Goal: Check status: Check status

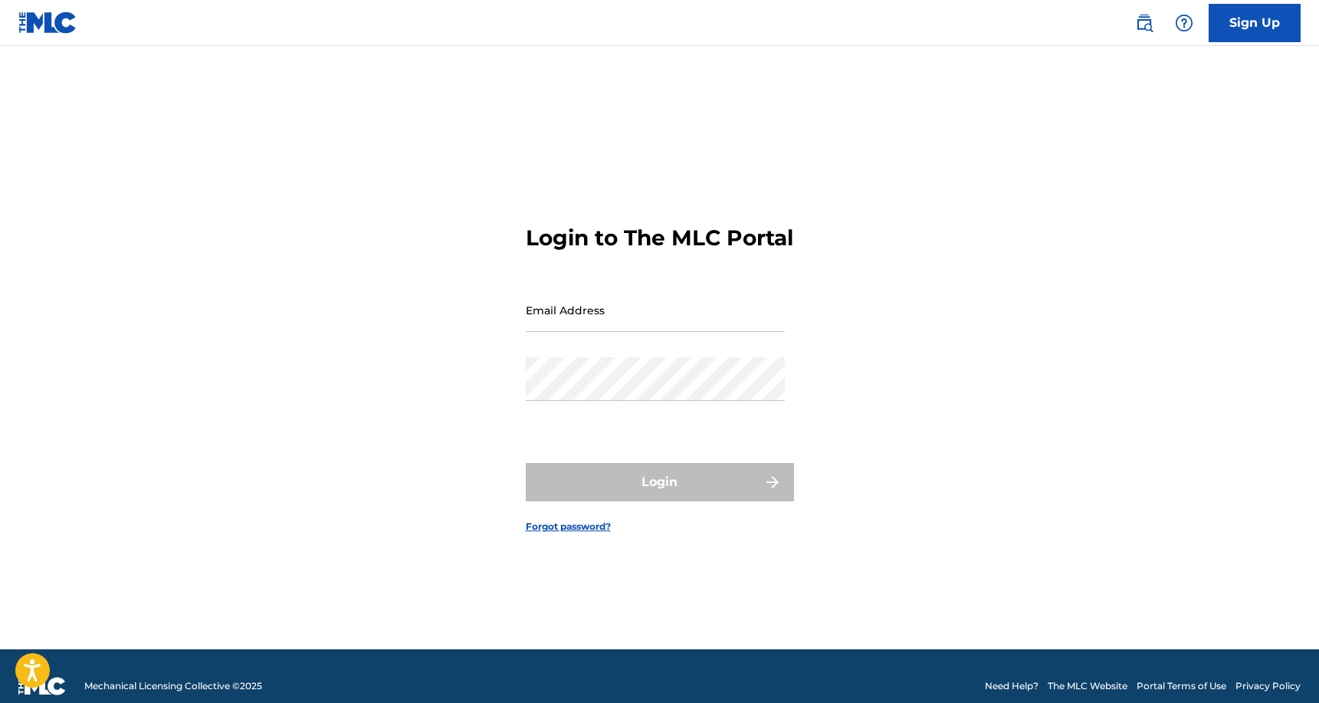
click at [577, 332] on input "Email Address" at bounding box center [655, 310] width 259 height 44
type input "[EMAIL_ADDRESS][DOMAIN_NAME]"
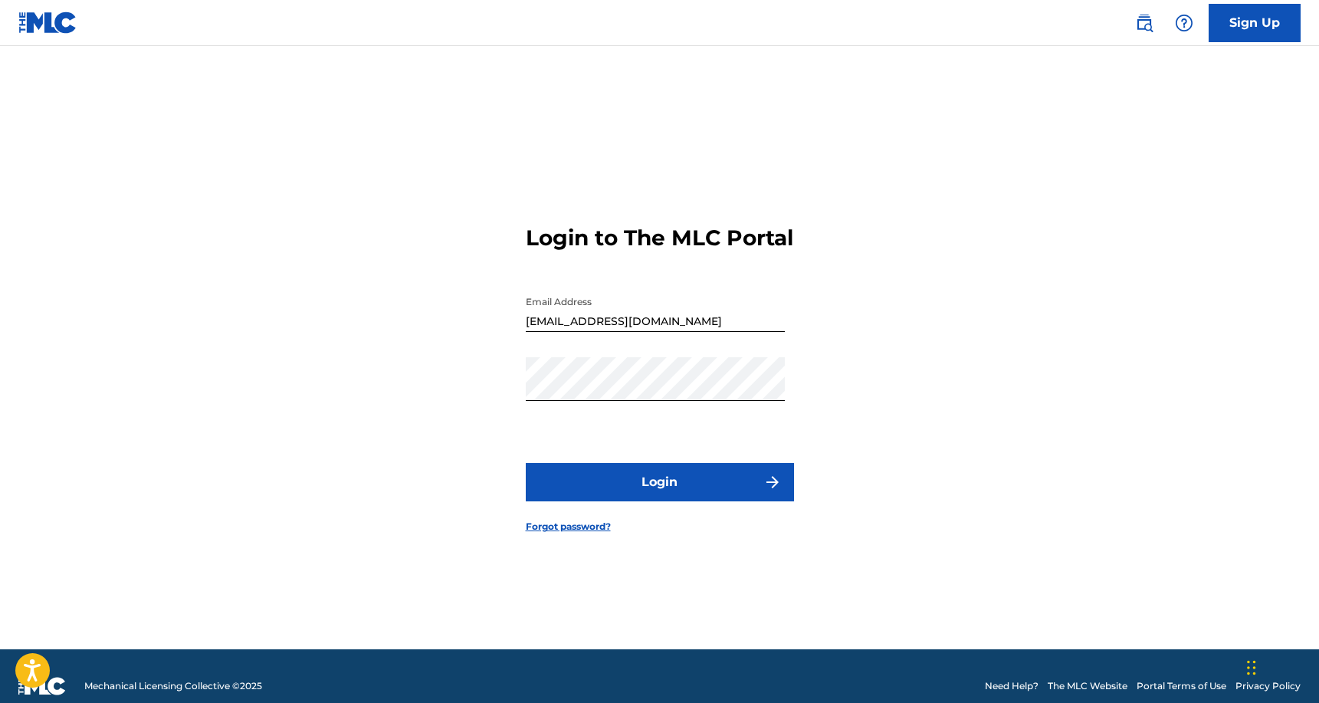
click at [680, 501] on button "Login" at bounding box center [660, 482] width 268 height 38
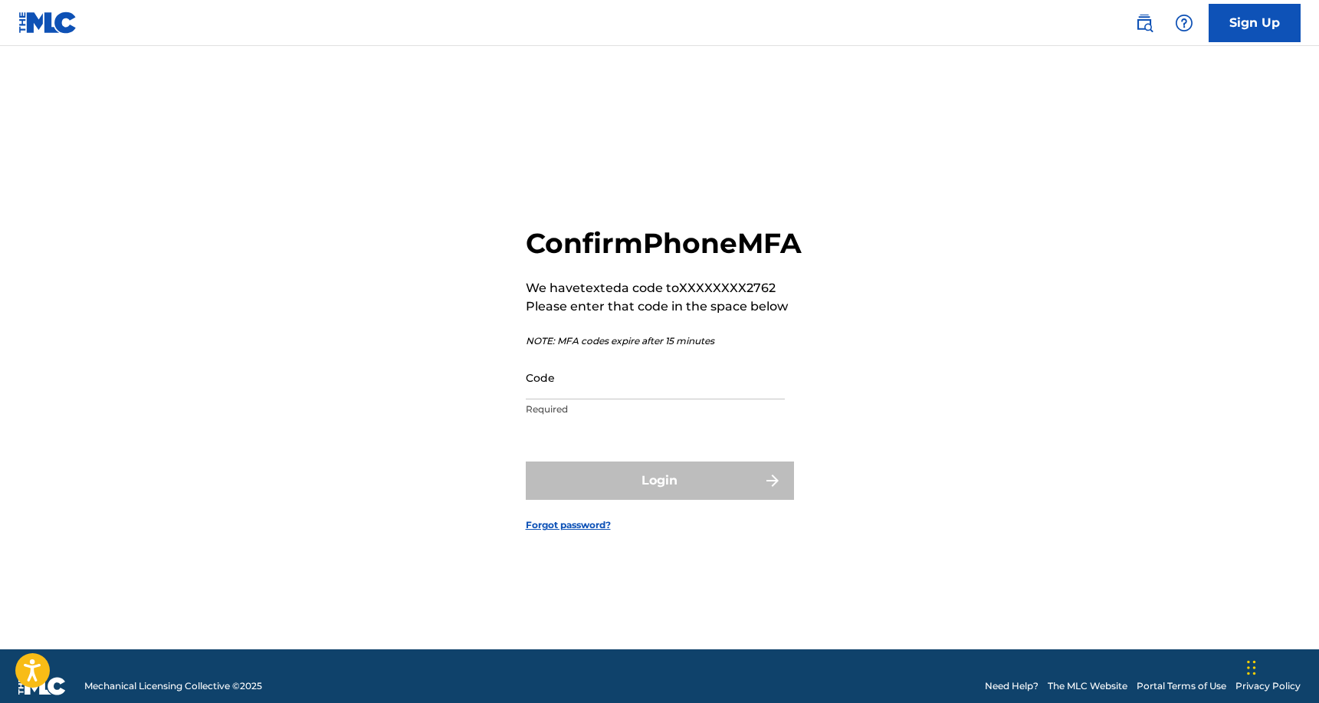
click at [588, 399] on input "Code" at bounding box center [655, 378] width 259 height 44
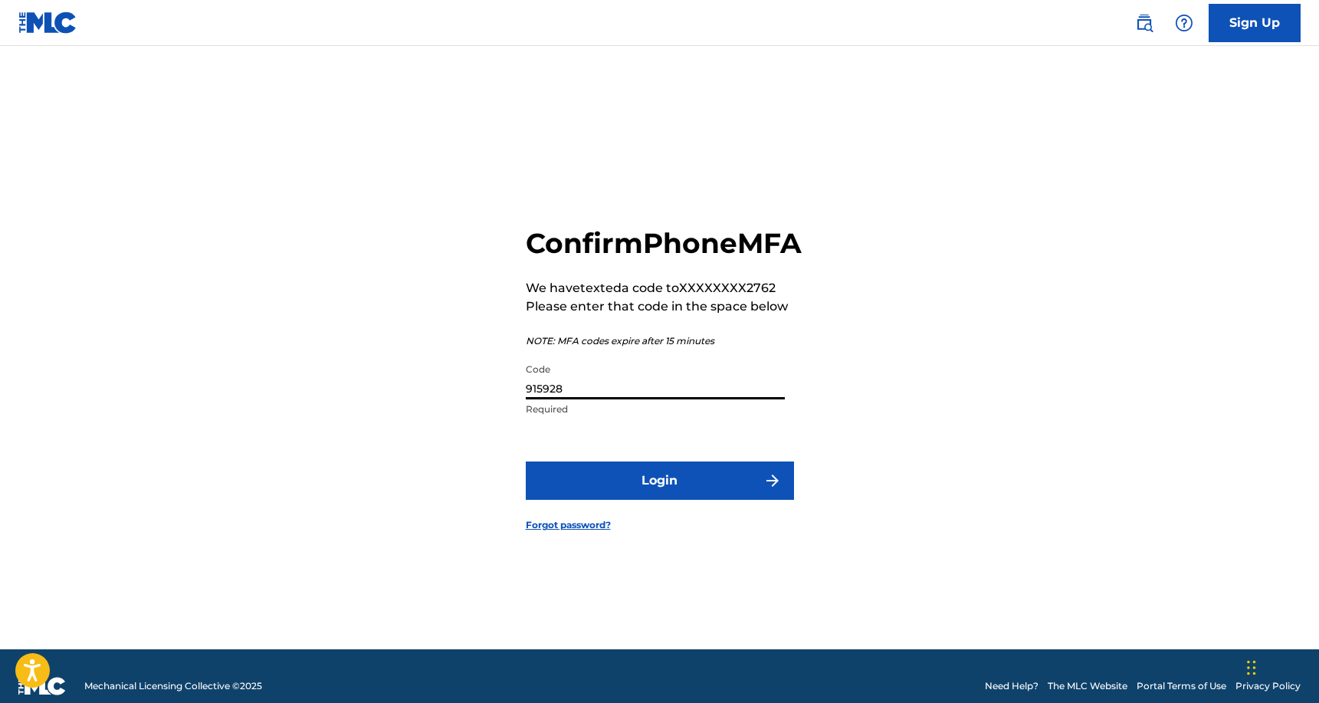
type input "915928"
click at [706, 484] on button "Login" at bounding box center [660, 480] width 268 height 38
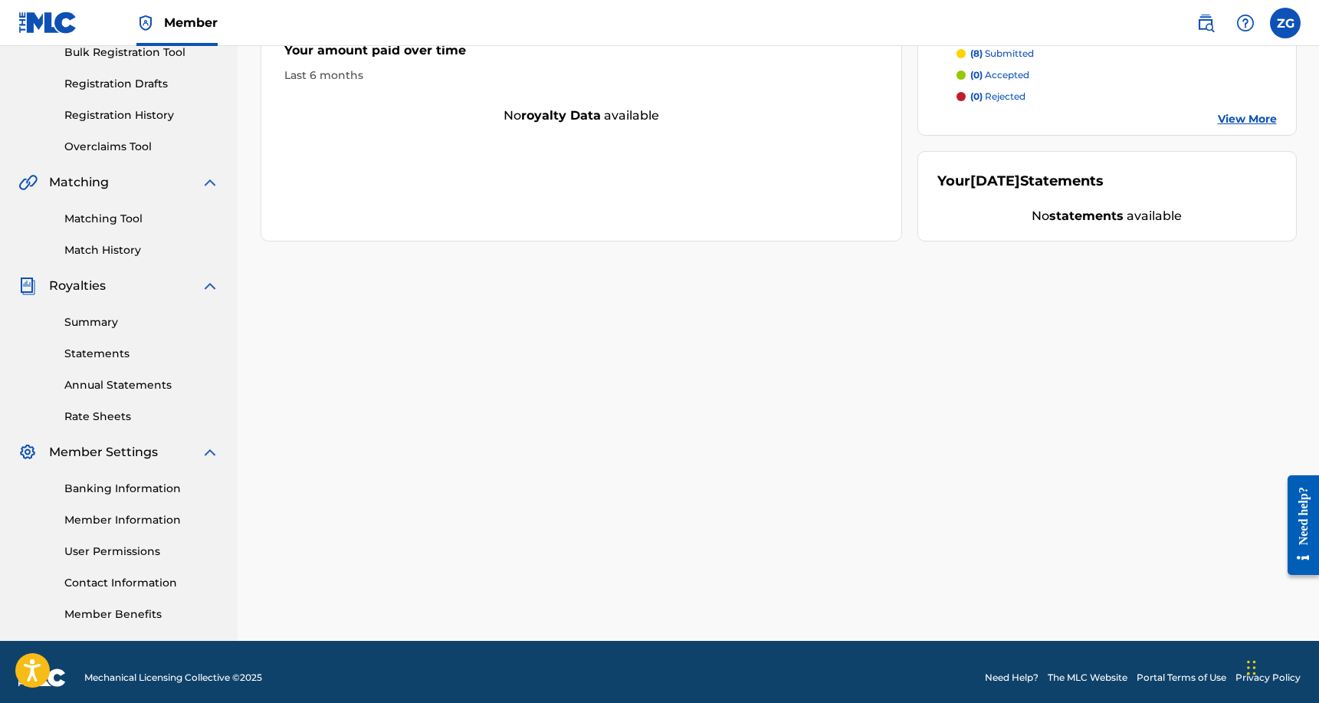
scroll to position [247, 0]
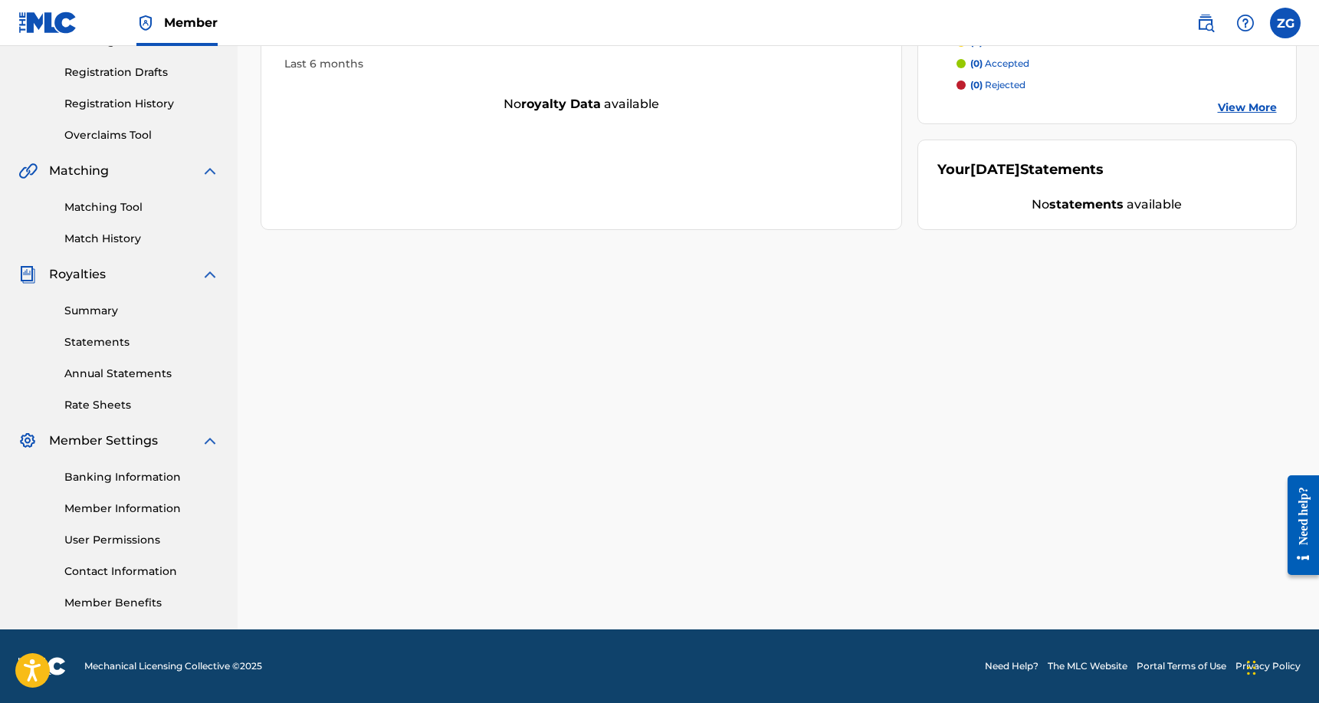
click at [136, 474] on link "Banking Information" at bounding box center [141, 477] width 155 height 16
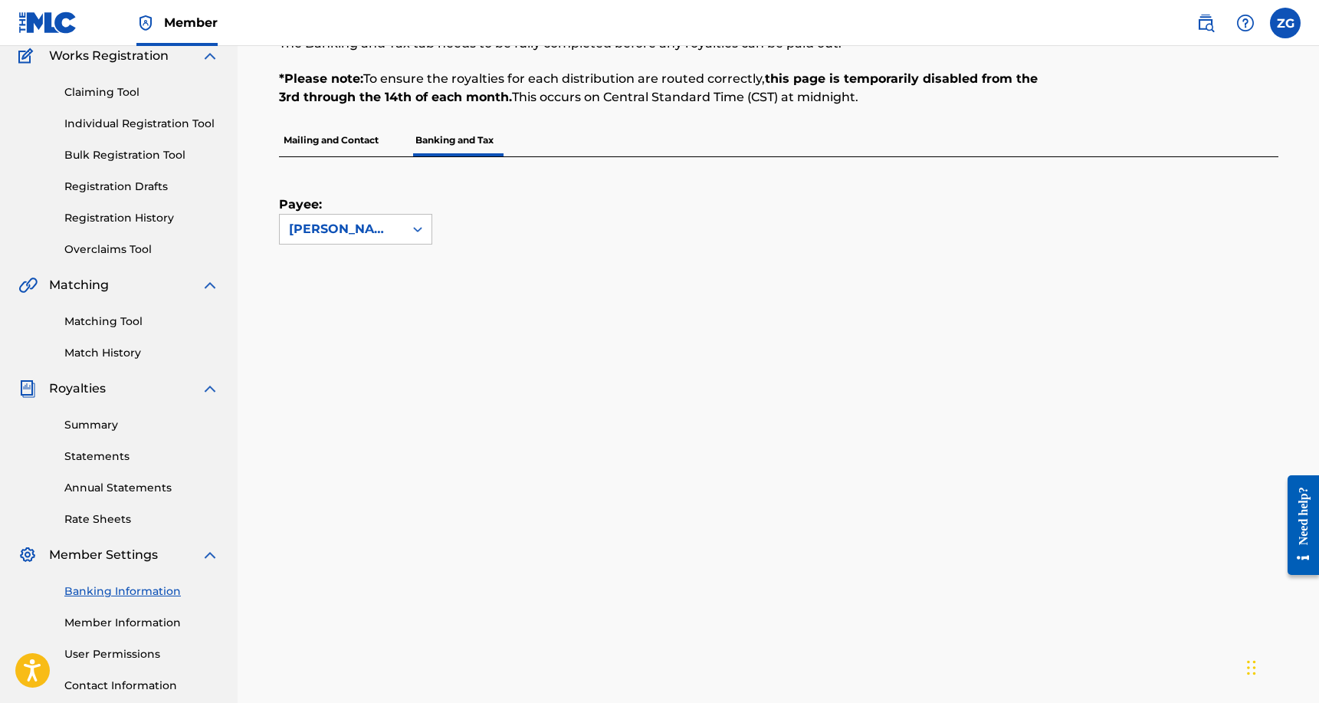
scroll to position [177, 0]
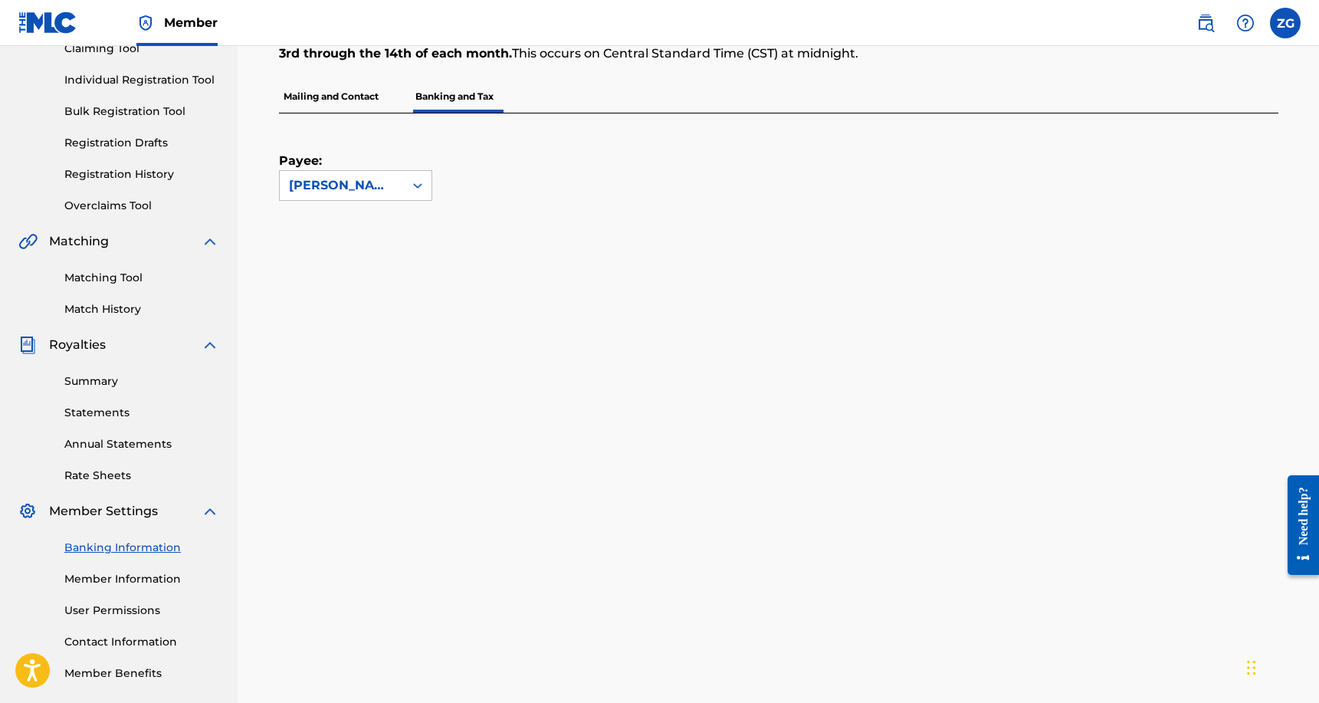
click at [115, 381] on link "Summary" at bounding box center [141, 381] width 155 height 16
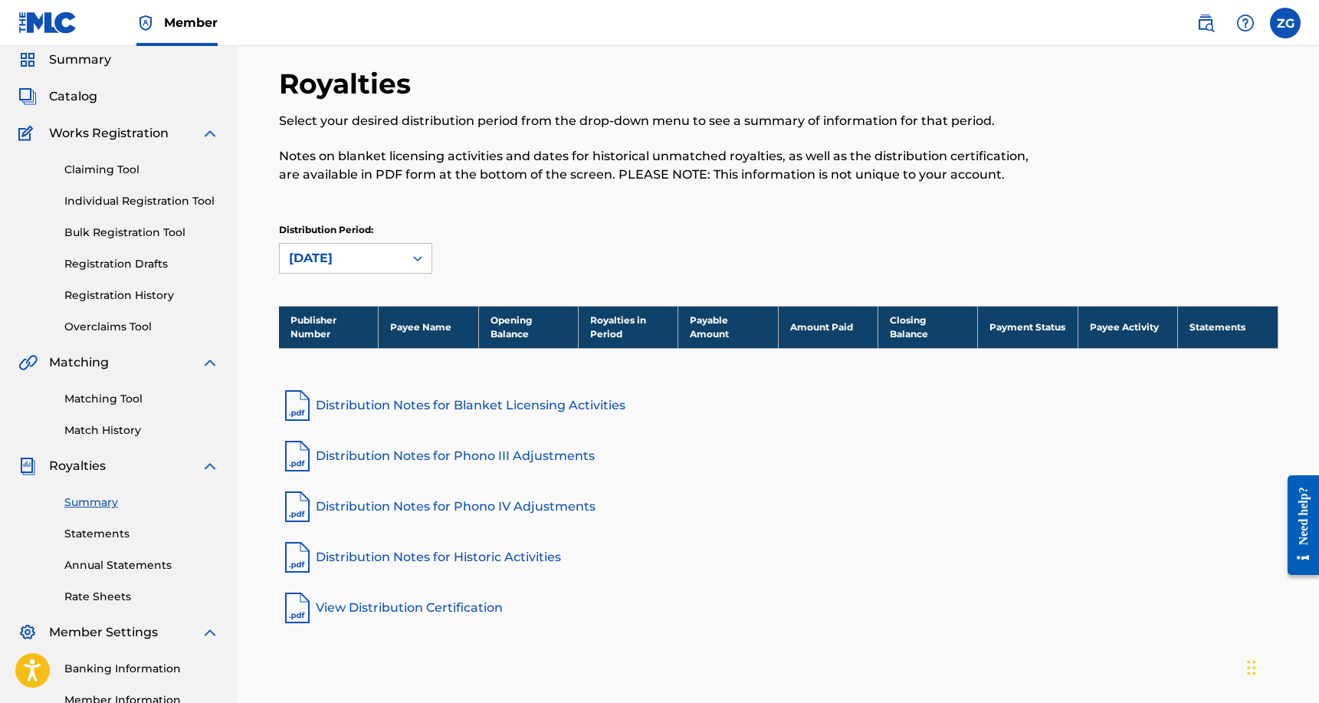
scroll to position [66, 0]
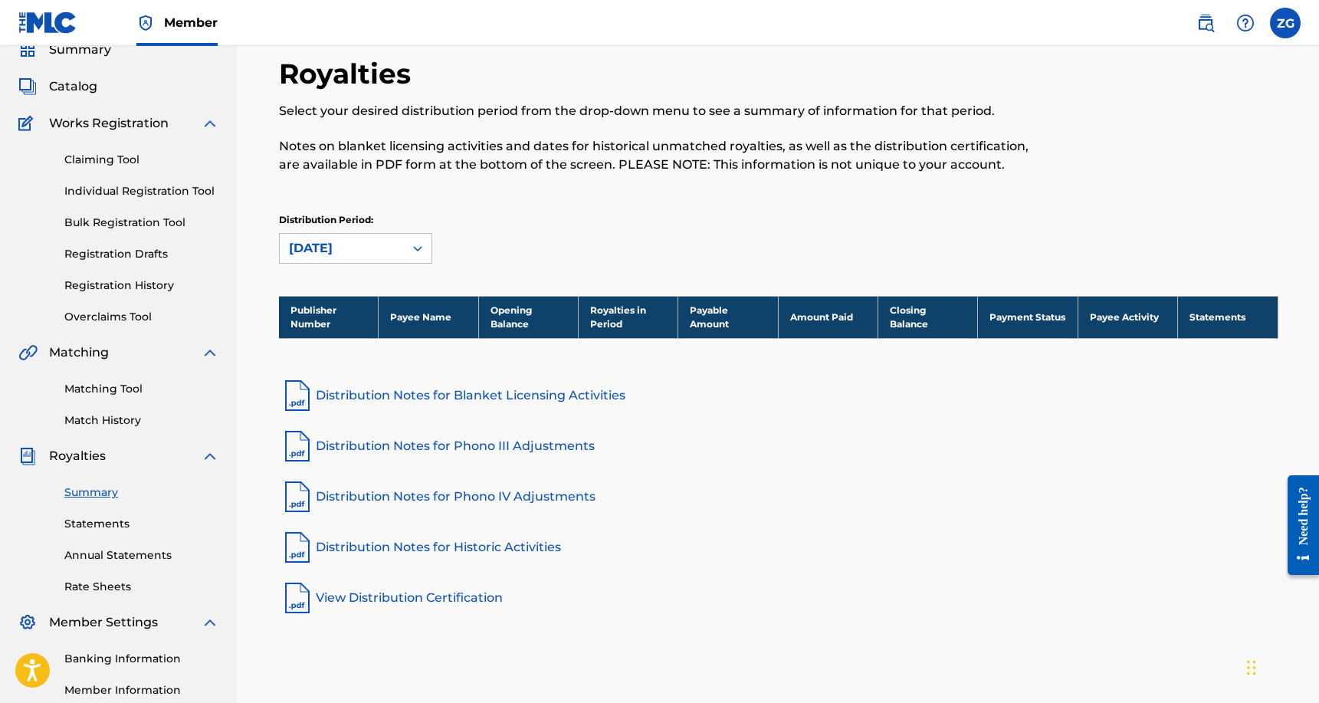
click at [107, 524] on link "Statements" at bounding box center [141, 524] width 155 height 16
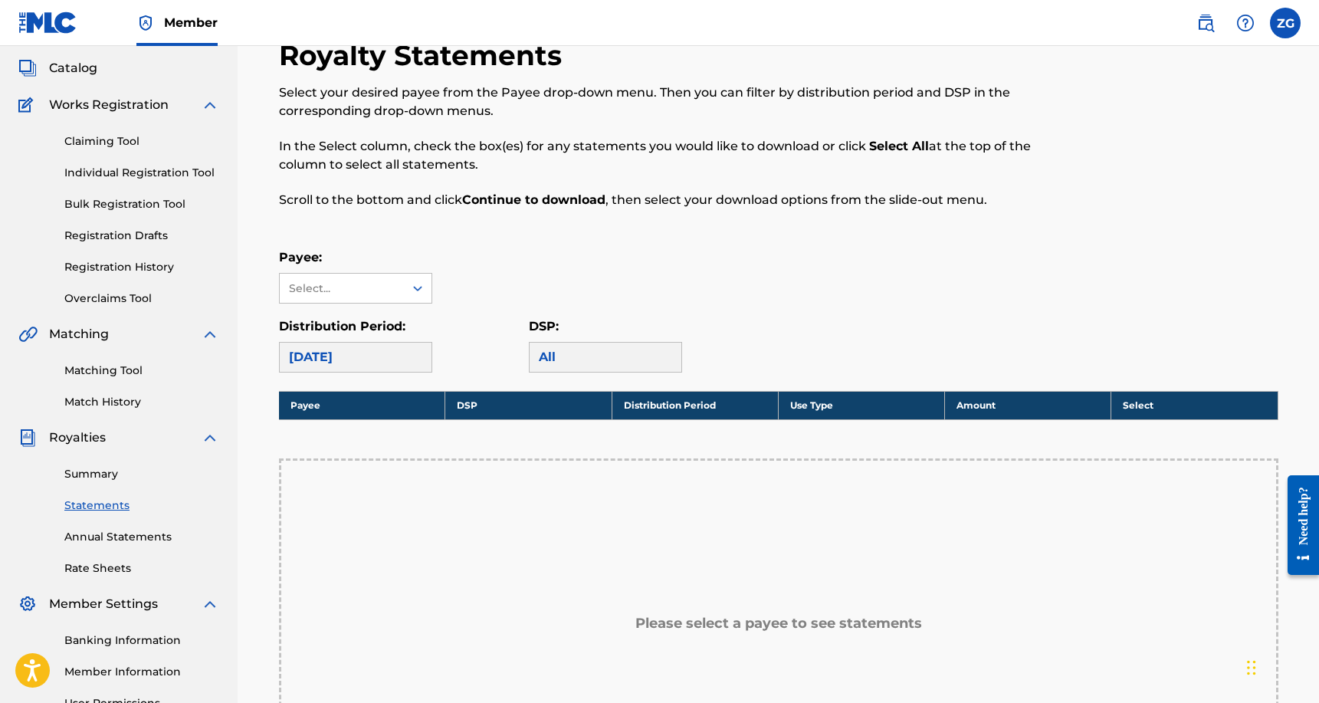
scroll to position [90, 0]
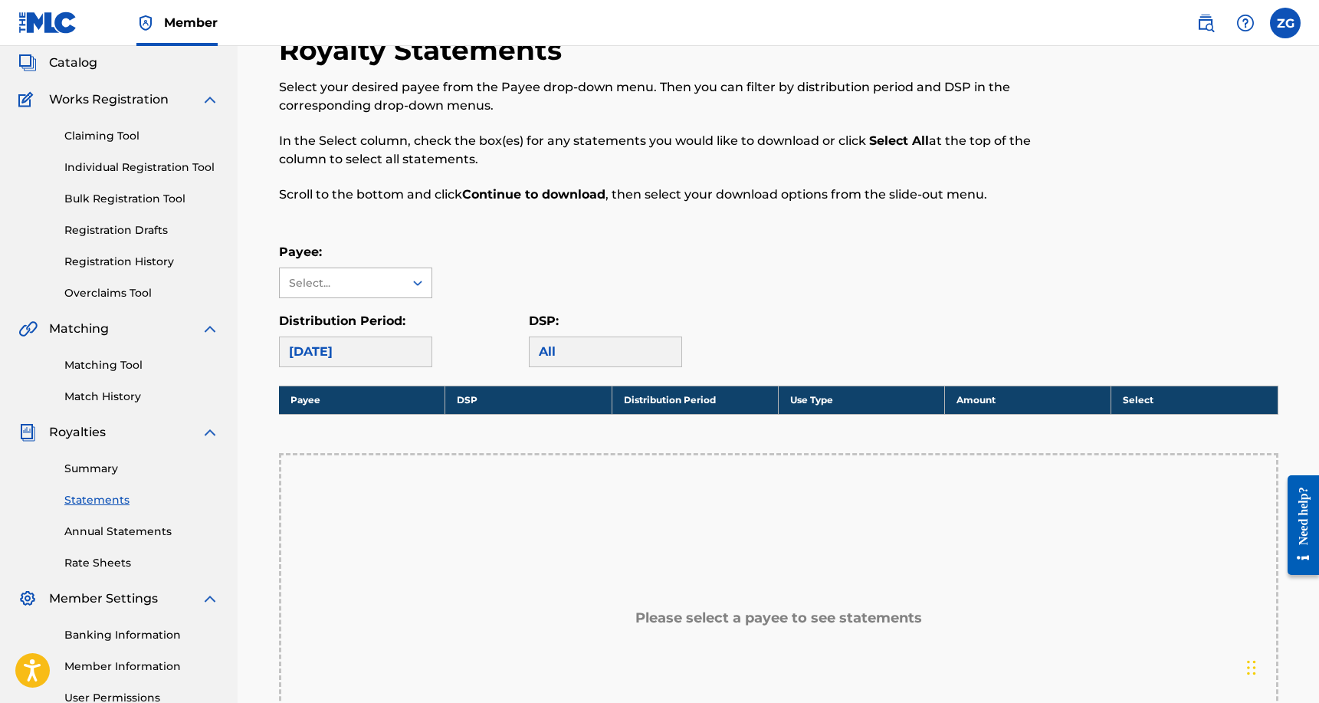
click at [384, 288] on div "Select..." at bounding box center [341, 283] width 104 height 16
click at [362, 319] on div "No options" at bounding box center [356, 313] width 152 height 31
click at [437, 244] on div "Payee: Use Up and Down to choose options, press Enter to select the currently f…" at bounding box center [778, 270] width 999 height 55
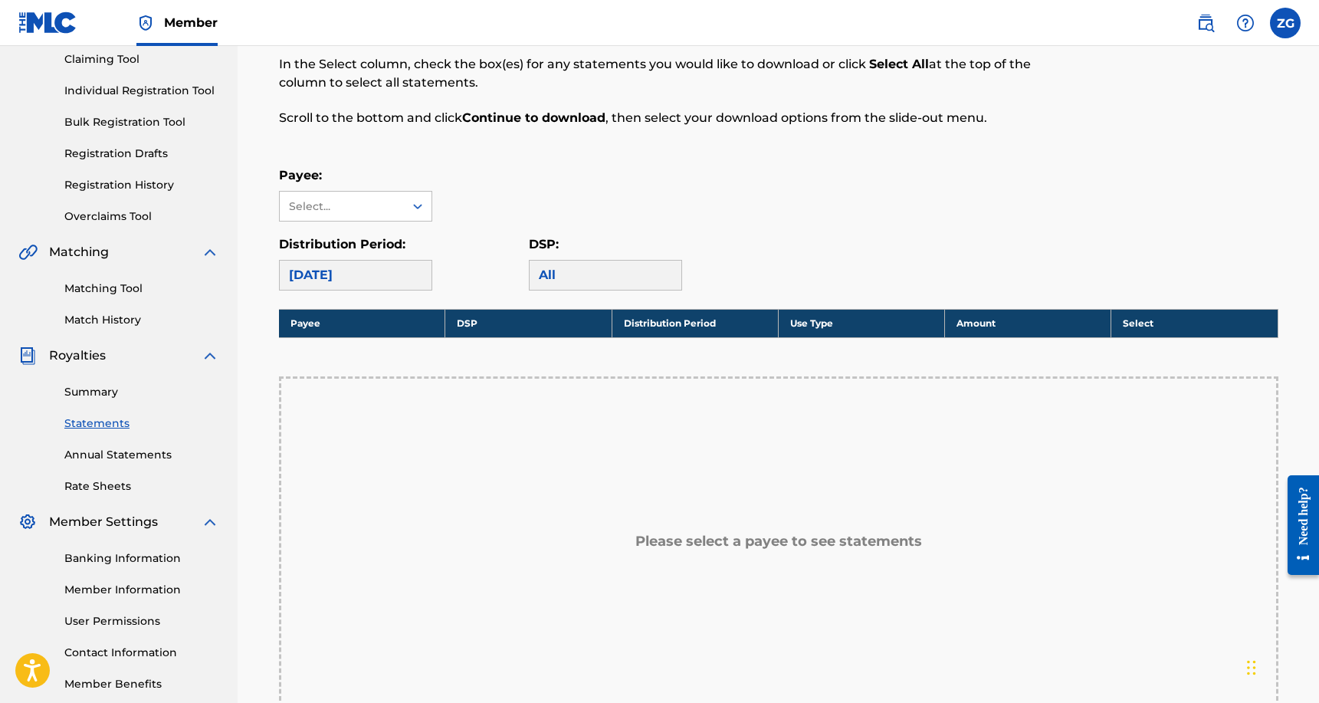
scroll to position [189, 0]
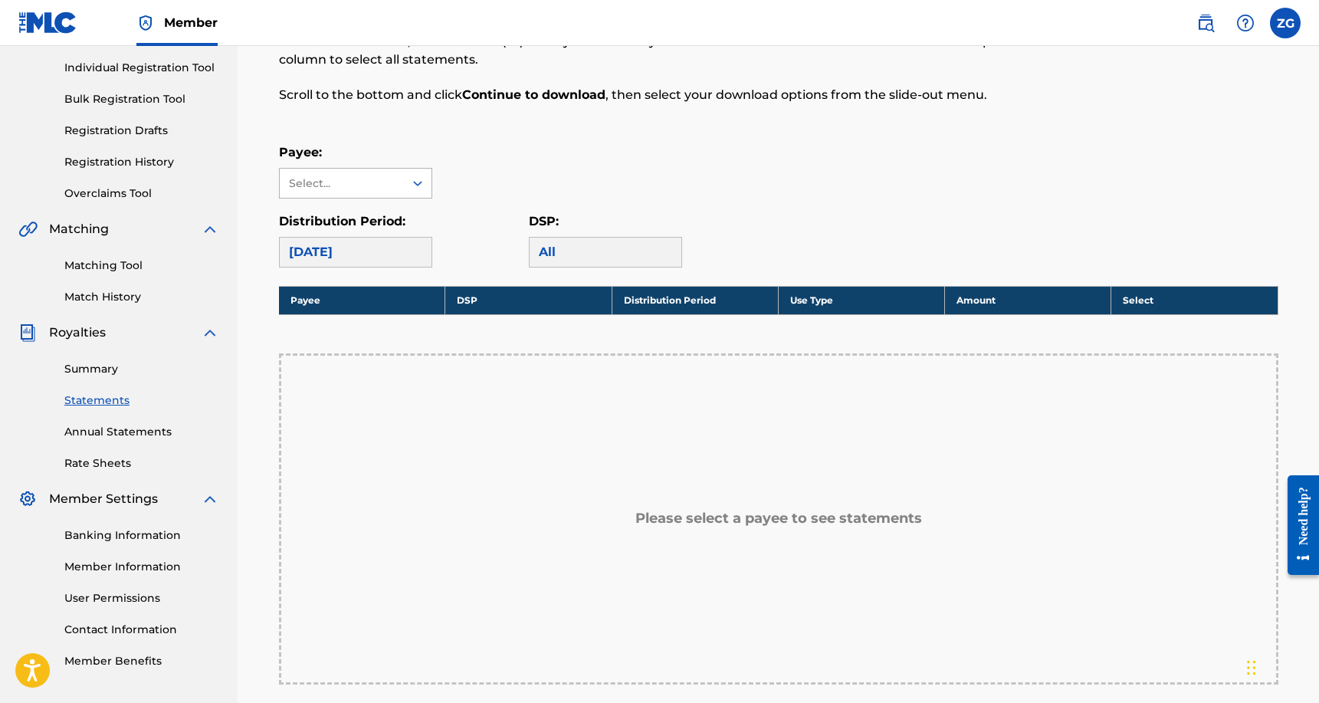
click at [397, 175] on div "Select..." at bounding box center [342, 183] width 124 height 29
click at [384, 184] on div "Select..." at bounding box center [341, 183] width 104 height 16
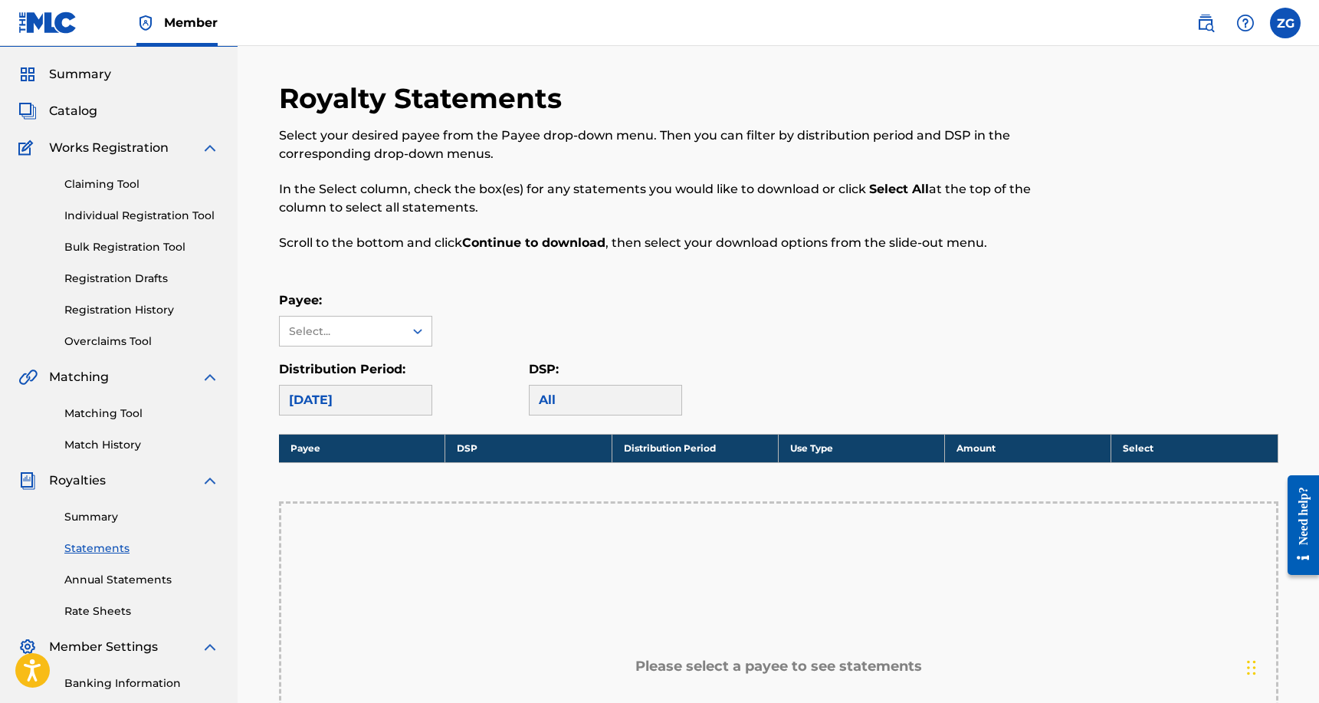
scroll to position [40, 0]
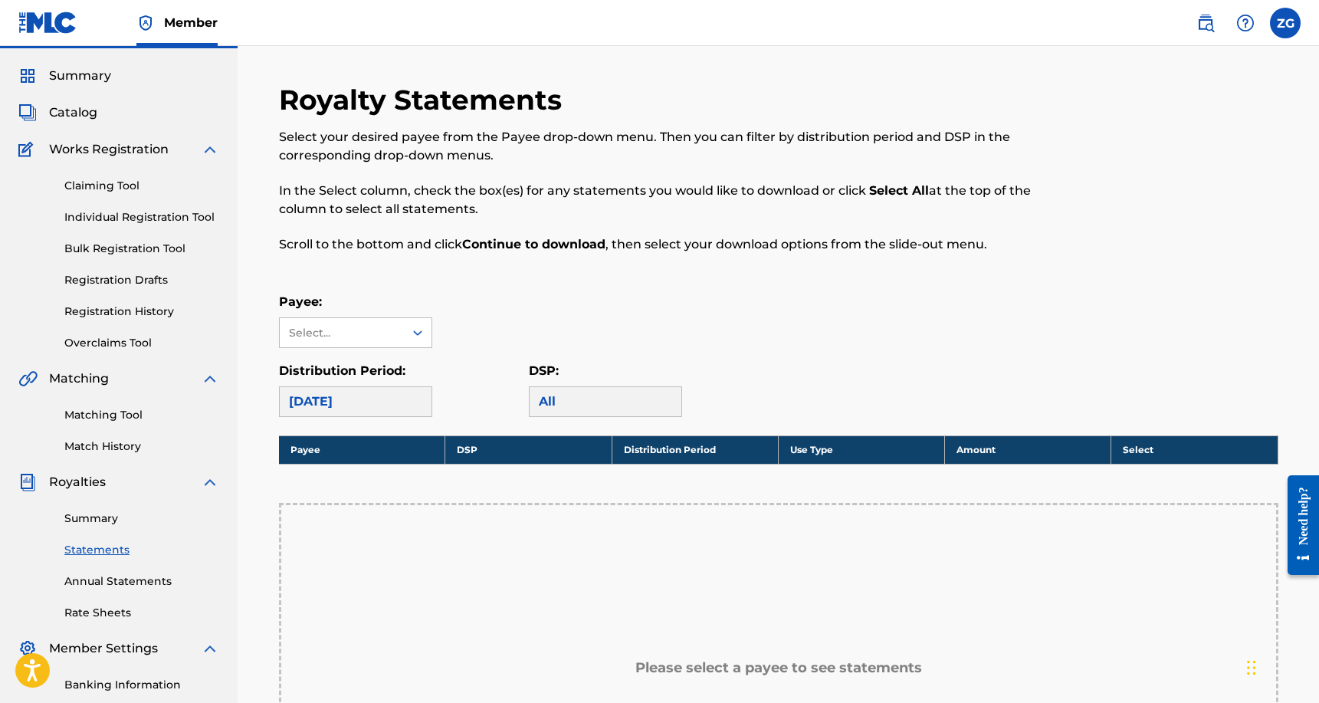
click at [123, 310] on link "Registration History" at bounding box center [141, 311] width 155 height 16
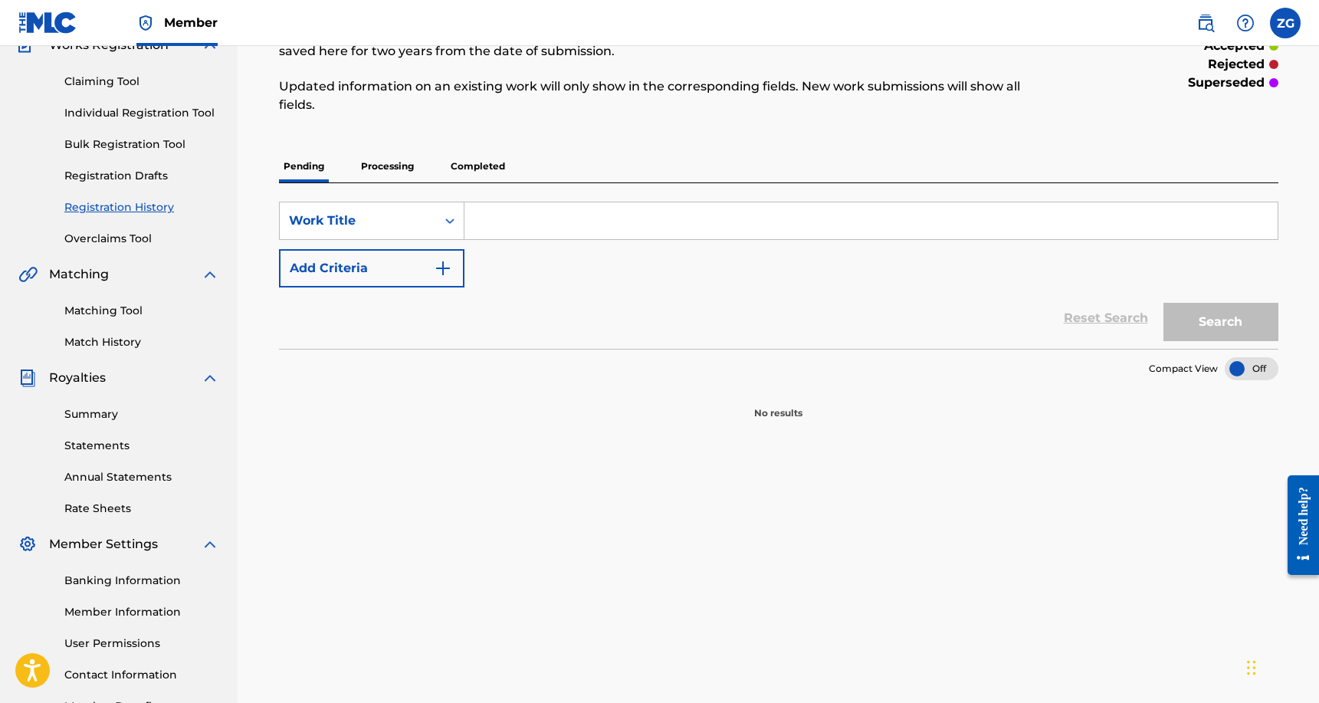
scroll to position [142, 0]
click at [363, 162] on p "Processing" at bounding box center [387, 168] width 62 height 32
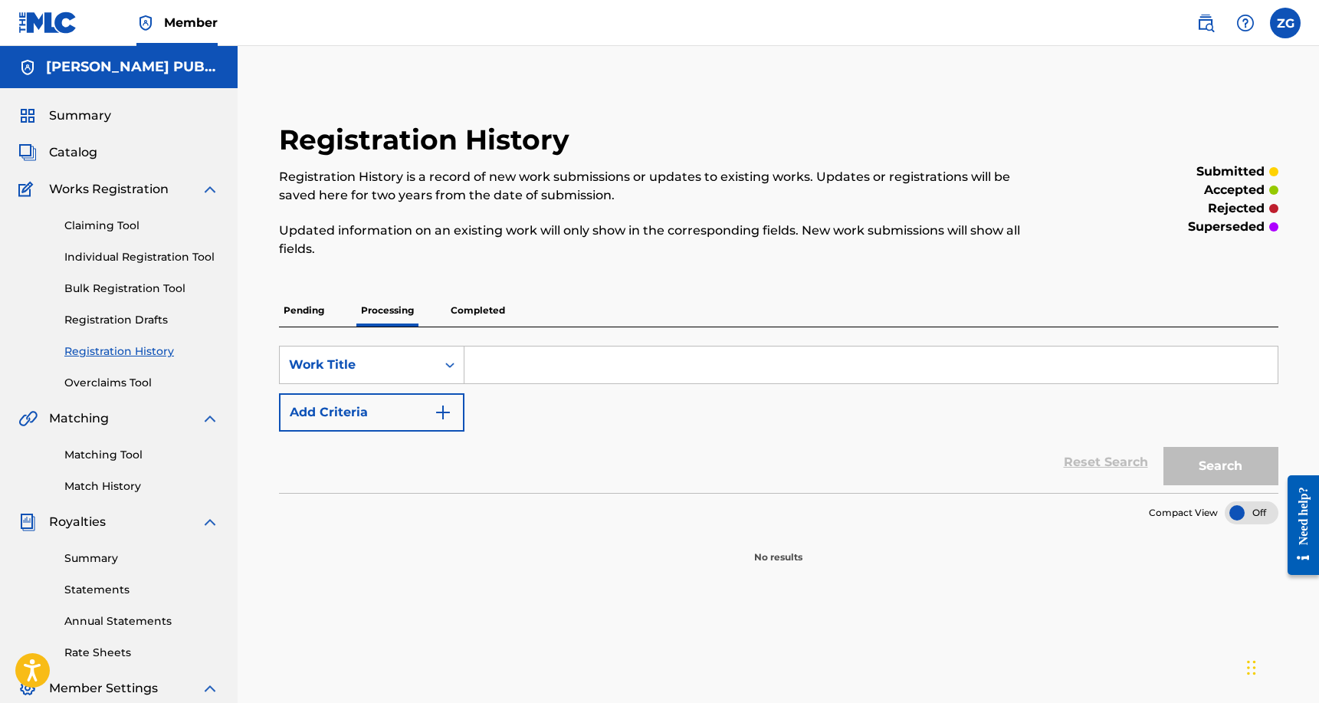
click at [472, 300] on p "Completed" at bounding box center [478, 310] width 64 height 32
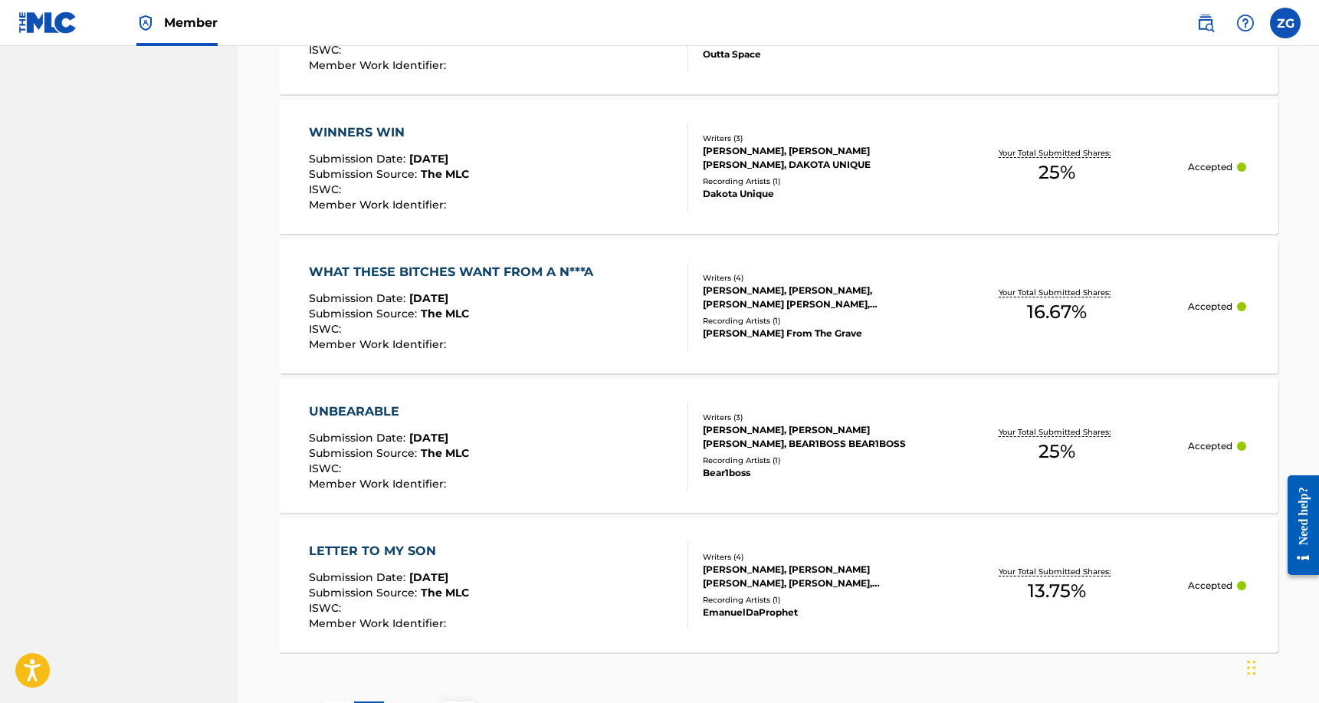
scroll to position [1458, 0]
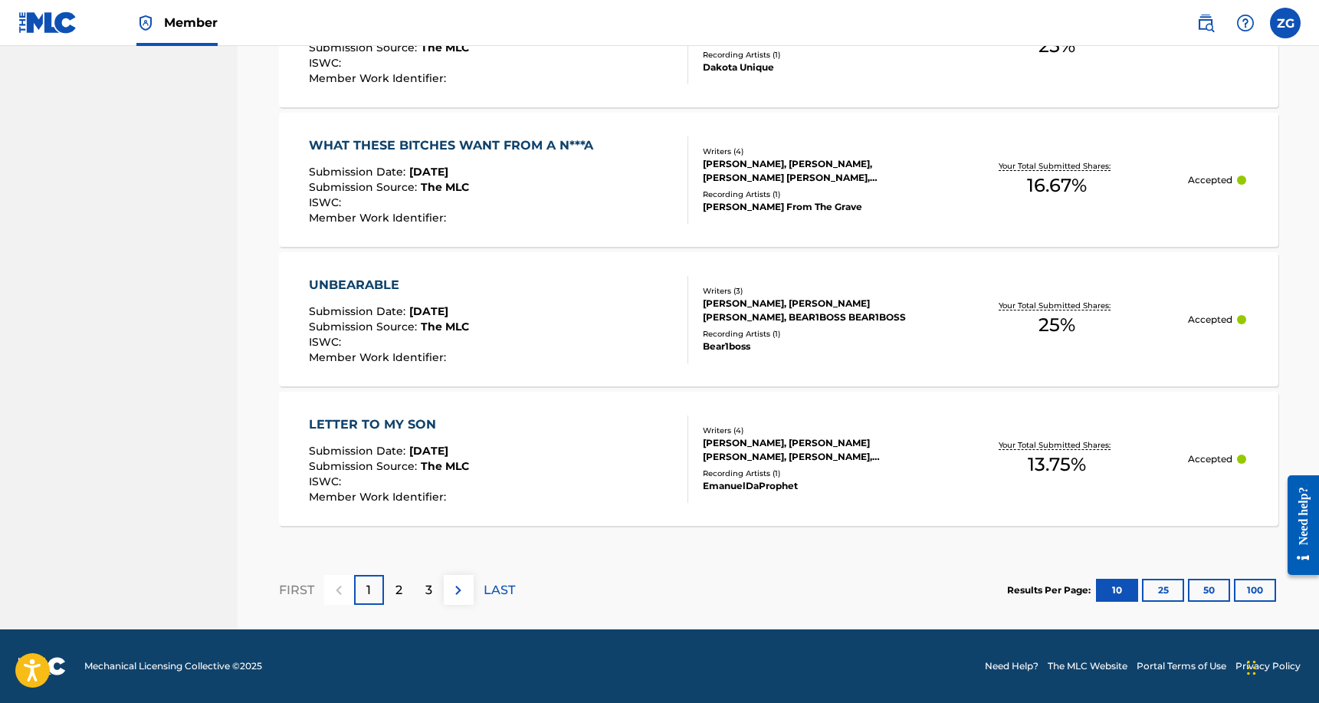
click at [1202, 591] on button "50" at bounding box center [1209, 589] width 42 height 23
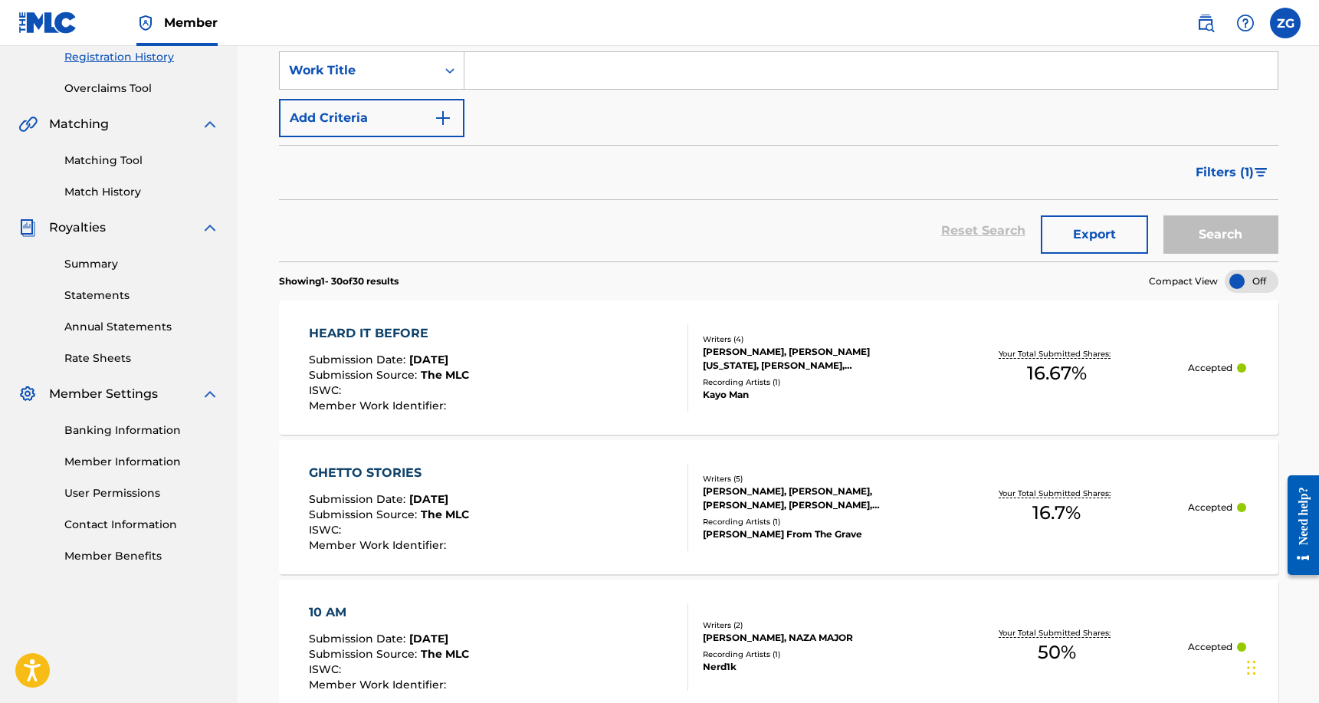
scroll to position [0, 0]
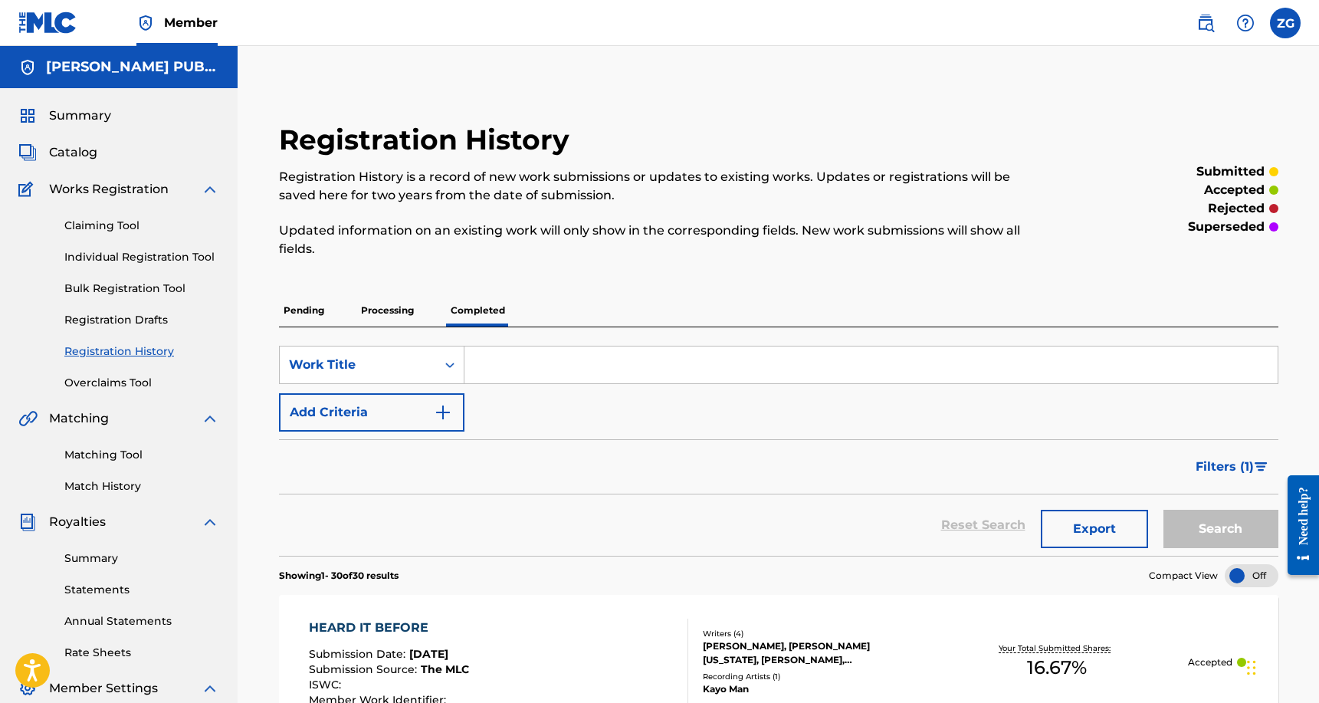
click at [391, 307] on p "Processing" at bounding box center [387, 310] width 62 height 32
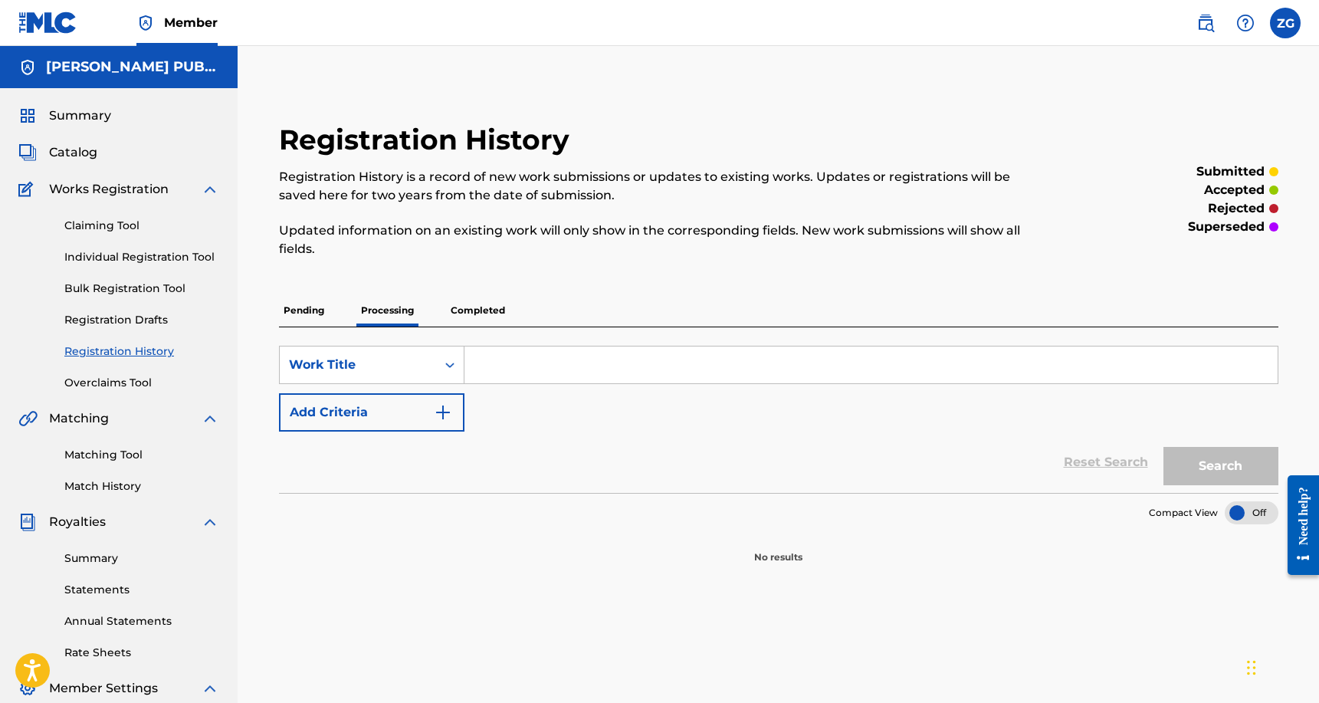
click at [321, 313] on p "Pending" at bounding box center [304, 310] width 50 height 32
click at [84, 118] on span "Summary" at bounding box center [80, 115] width 62 height 18
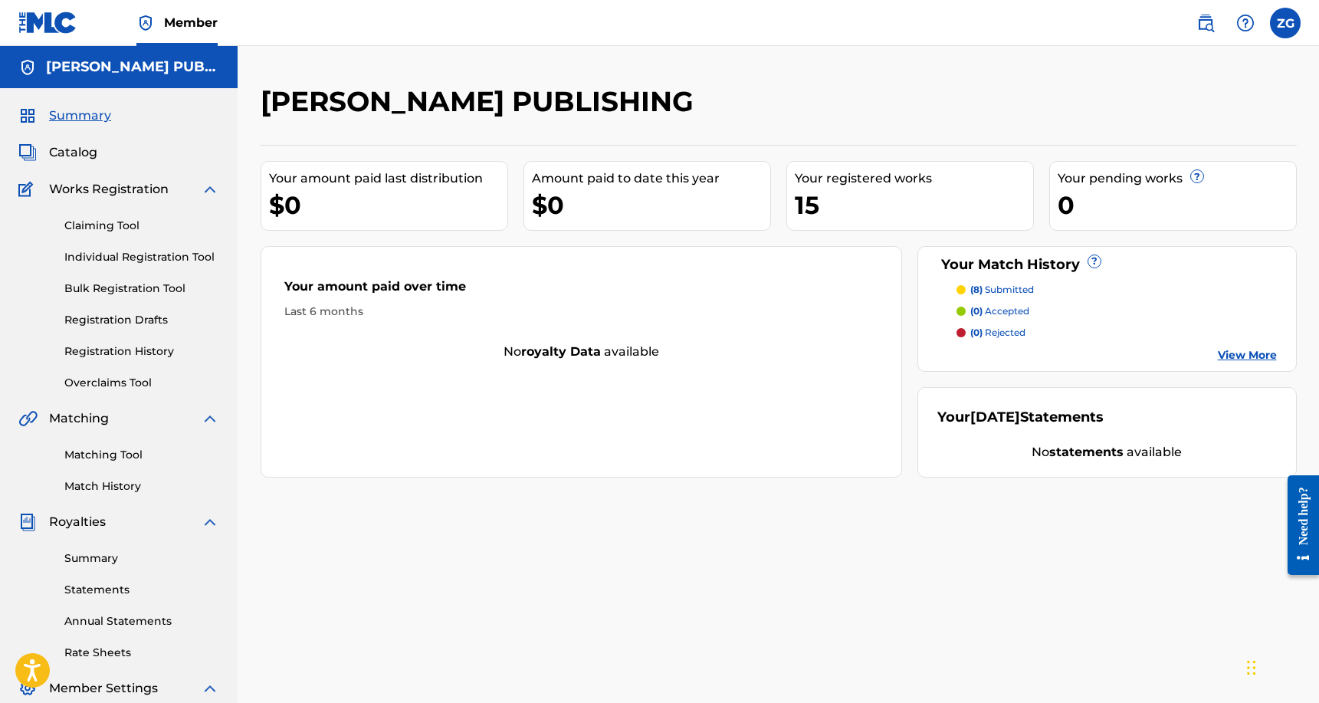
click at [1250, 360] on link "View More" at bounding box center [1246, 355] width 59 height 16
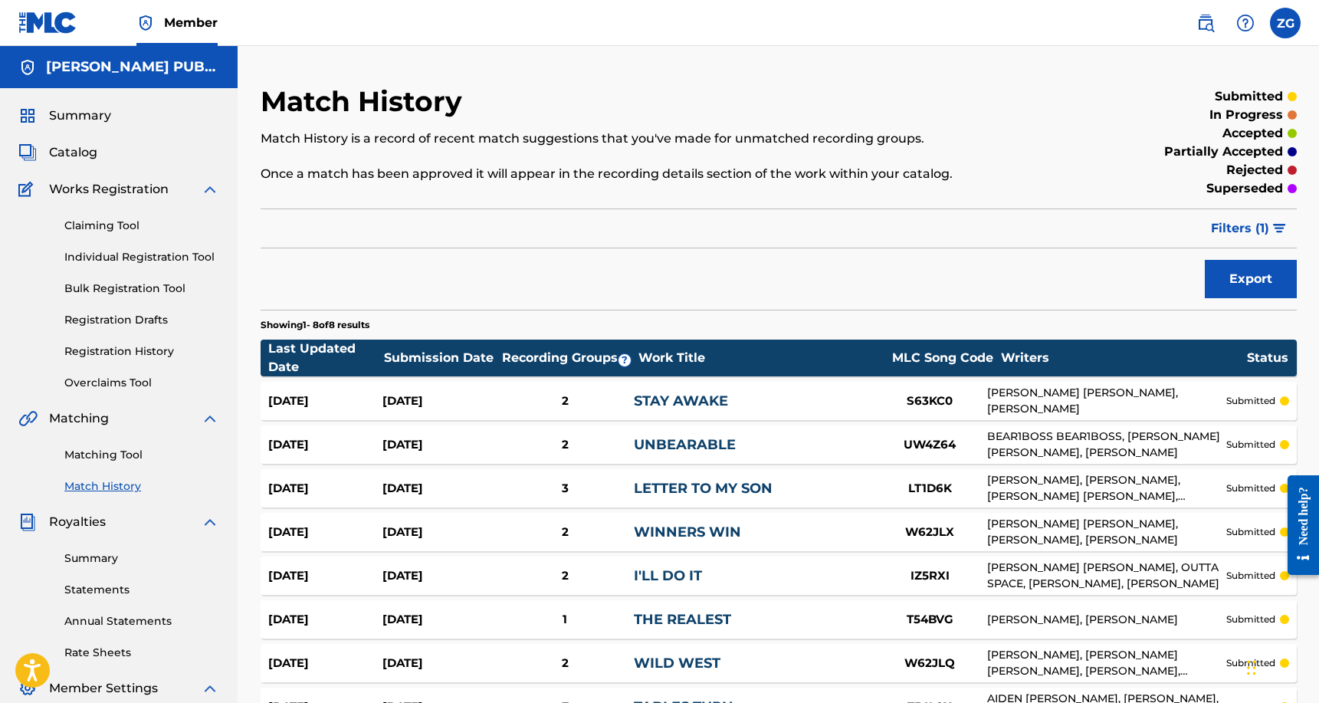
click at [80, 113] on span "Summary" at bounding box center [80, 115] width 62 height 18
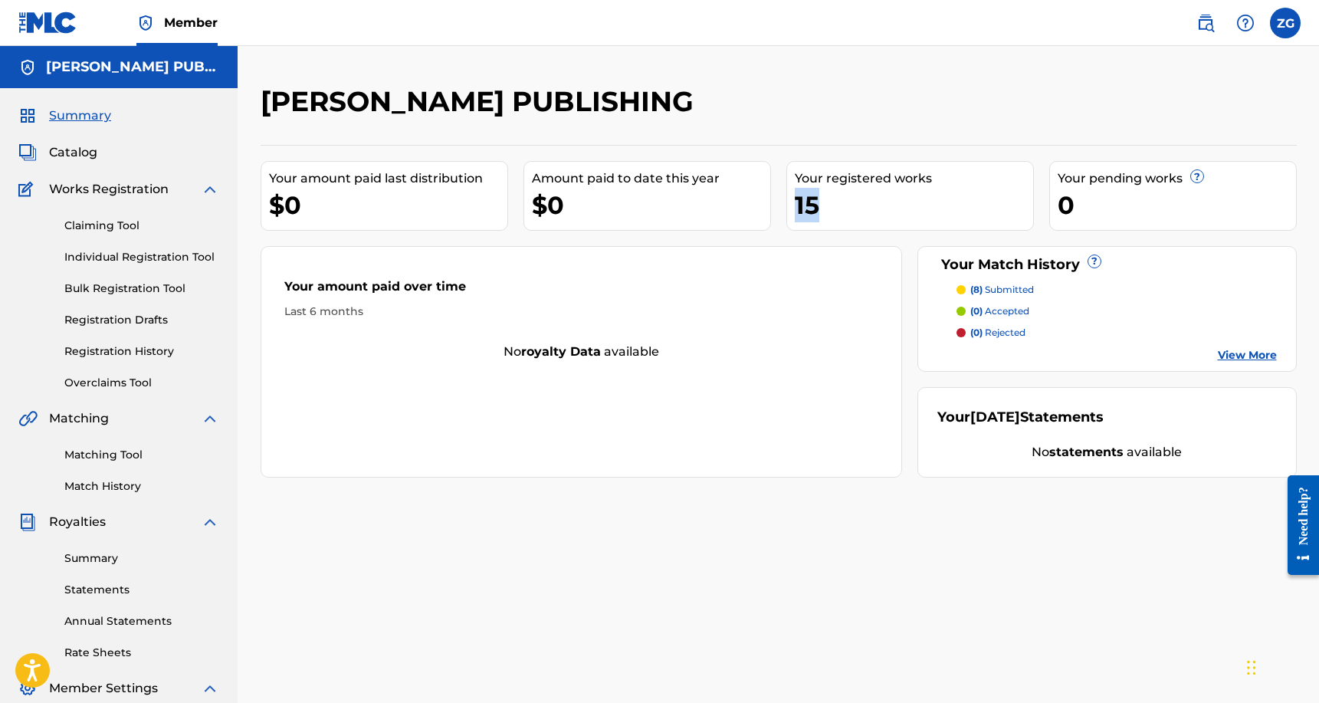
drag, startPoint x: 822, startPoint y: 204, endPoint x: 785, endPoint y: 204, distance: 37.5
click at [785, 204] on div "Your amount paid last distribution $0 Amount paid to date this year $0 Your reg…" at bounding box center [779, 311] width 1036 height 333
click at [793, 202] on div "Your registered works 15" at bounding box center [909, 196] width 247 height 70
drag, startPoint x: 790, startPoint y: 202, endPoint x: 827, endPoint y: 205, distance: 37.6
click at [827, 205] on div "Your registered works 15" at bounding box center [909, 196] width 247 height 70
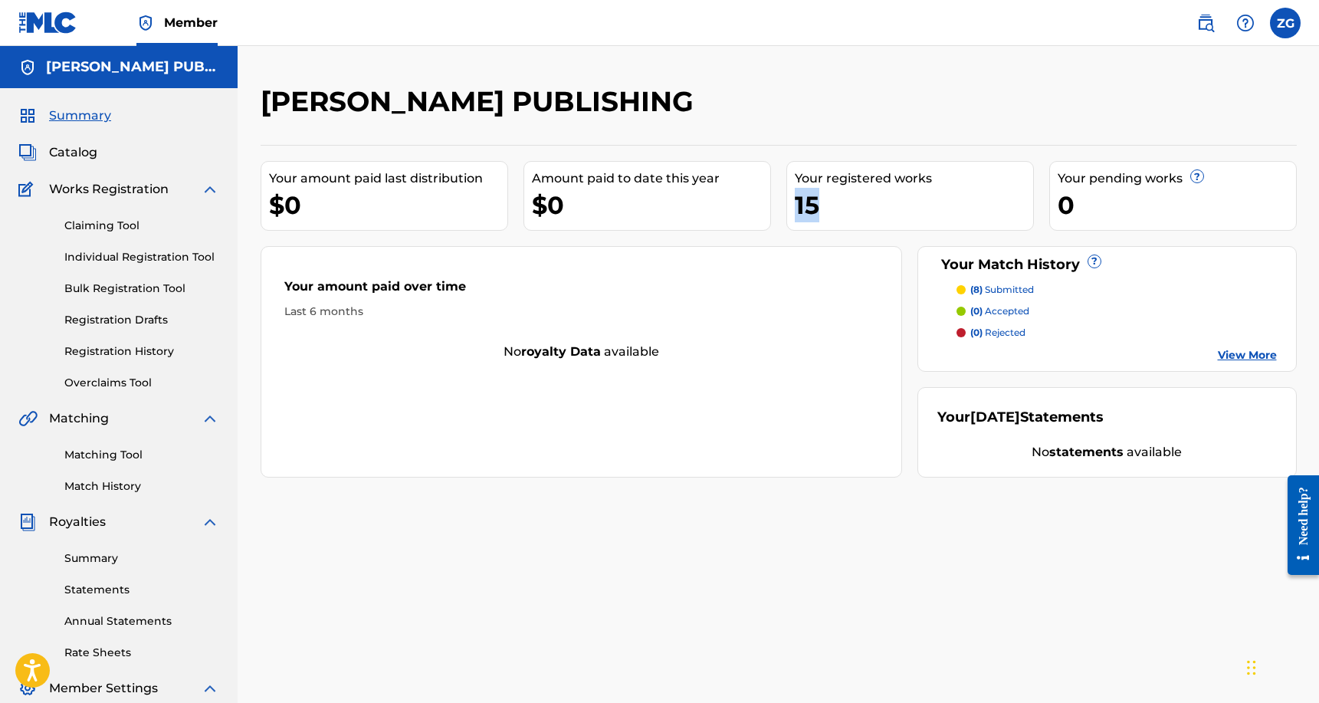
click at [827, 205] on div "15" at bounding box center [914, 205] width 238 height 34
drag, startPoint x: 830, startPoint y: 200, endPoint x: 791, endPoint y: 205, distance: 39.4
click at [791, 205] on div "Your registered works 15" at bounding box center [909, 196] width 247 height 70
click at [822, 204] on div "15" at bounding box center [914, 205] width 238 height 34
drag, startPoint x: 804, startPoint y: 207, endPoint x: 775, endPoint y: 205, distance: 29.2
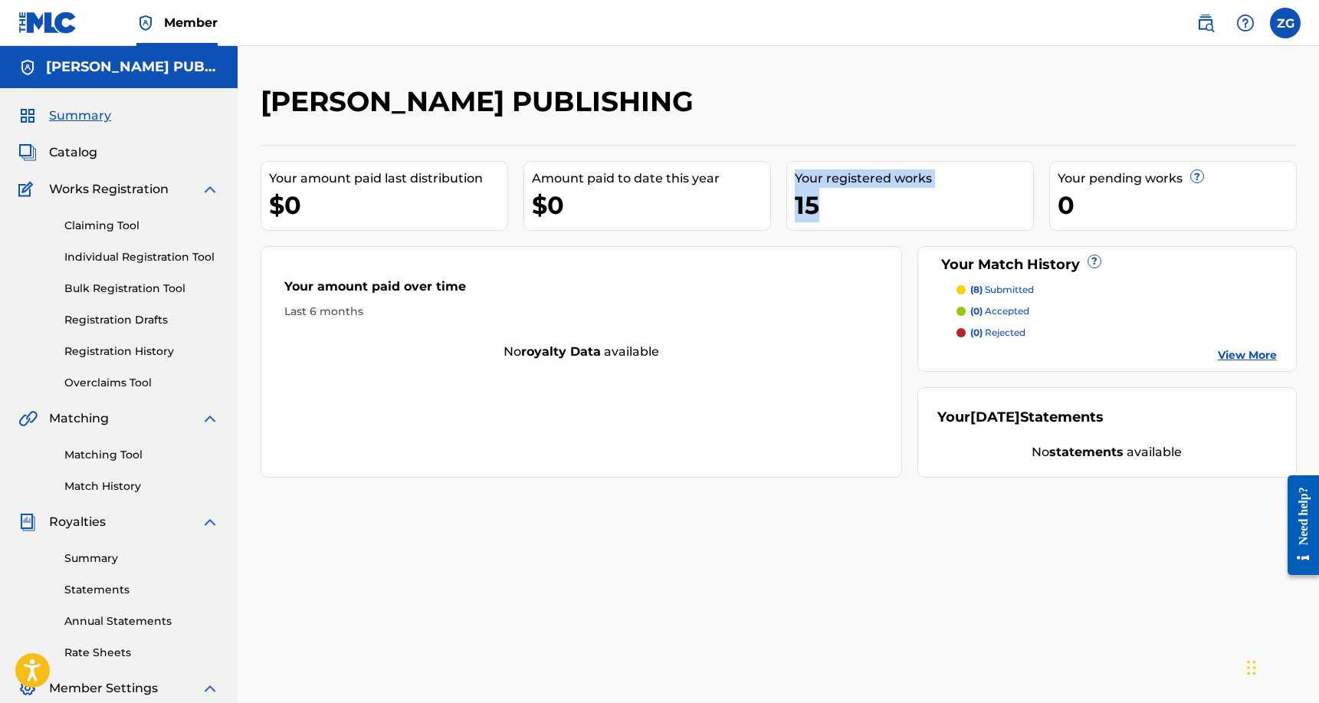
click at [775, 205] on div "Your amount paid last distribution $0 Amount paid to date this year $0 Your reg…" at bounding box center [779, 311] width 1036 height 333
click at [748, 202] on div "$0" at bounding box center [651, 205] width 238 height 34
drag, startPoint x: 608, startPoint y: 202, endPoint x: 519, endPoint y: 169, distance: 94.8
click at [519, 169] on div "Your amount paid last distribution $0 Amount paid to date this year $0 Your reg…" at bounding box center [779, 311] width 1036 height 333
click at [472, 194] on div "$0" at bounding box center [388, 205] width 238 height 34
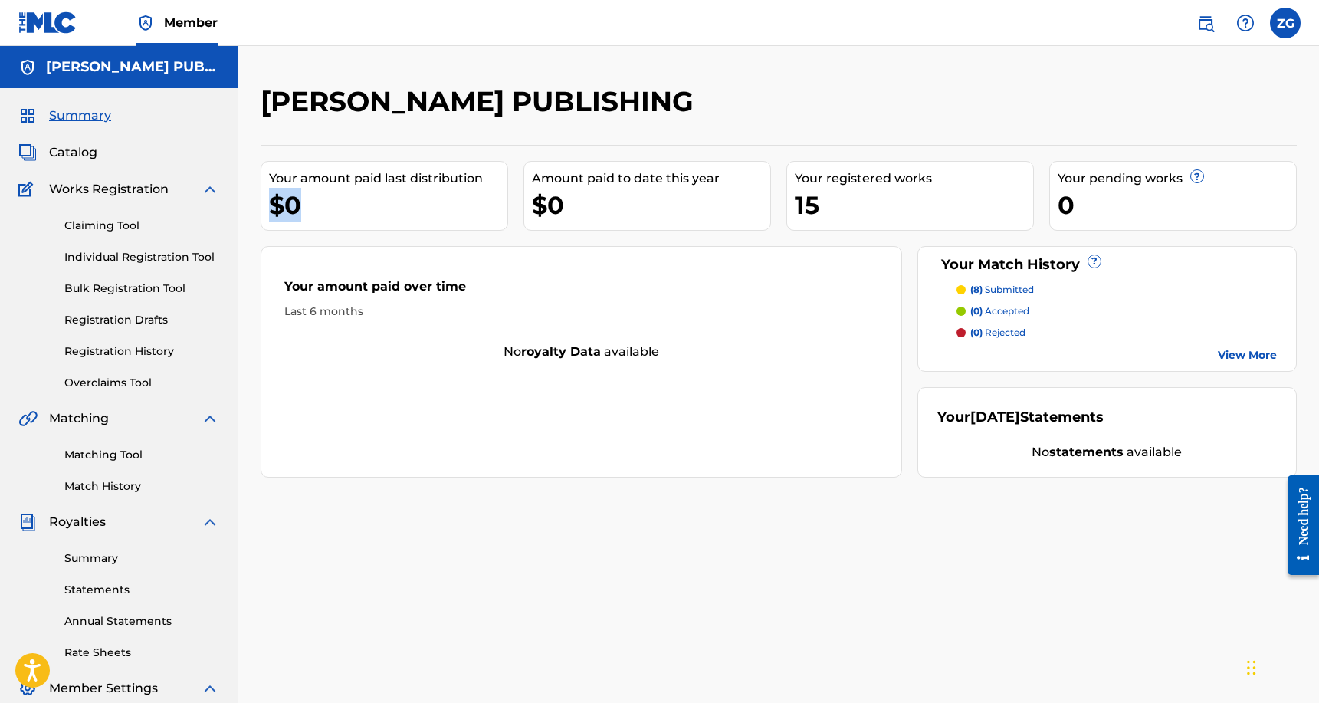
drag, startPoint x: 399, startPoint y: 207, endPoint x: 258, endPoint y: 196, distance: 141.4
click at [256, 195] on div "[PERSON_NAME] PUBLISHING Your amount paid last distribution $0 Amount paid to d…" at bounding box center [778, 480] width 1073 height 792
drag, startPoint x: 299, startPoint y: 198, endPoint x: 322, endPoint y: 203, distance: 23.6
click at [299, 198] on div "$0" at bounding box center [388, 205] width 238 height 34
drag, startPoint x: 313, startPoint y: 205, endPoint x: 264, endPoint y: 180, distance: 55.5
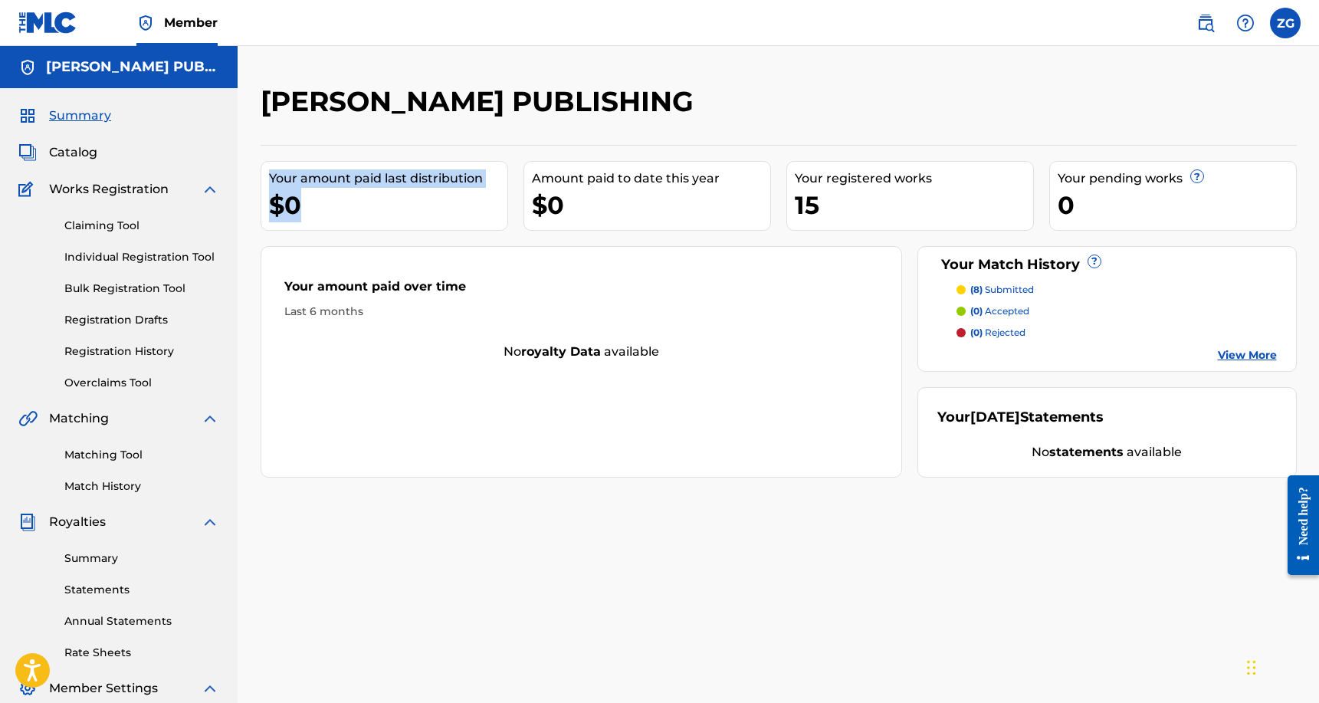
click at [264, 180] on div "Your amount paid last distribution $0" at bounding box center [384, 196] width 247 height 70
click at [277, 179] on div "Your amount paid last distribution" at bounding box center [388, 178] width 238 height 18
drag, startPoint x: 306, startPoint y: 202, endPoint x: 261, endPoint y: 175, distance: 52.6
click at [261, 175] on div "Your amount paid last distribution $0" at bounding box center [384, 196] width 247 height 70
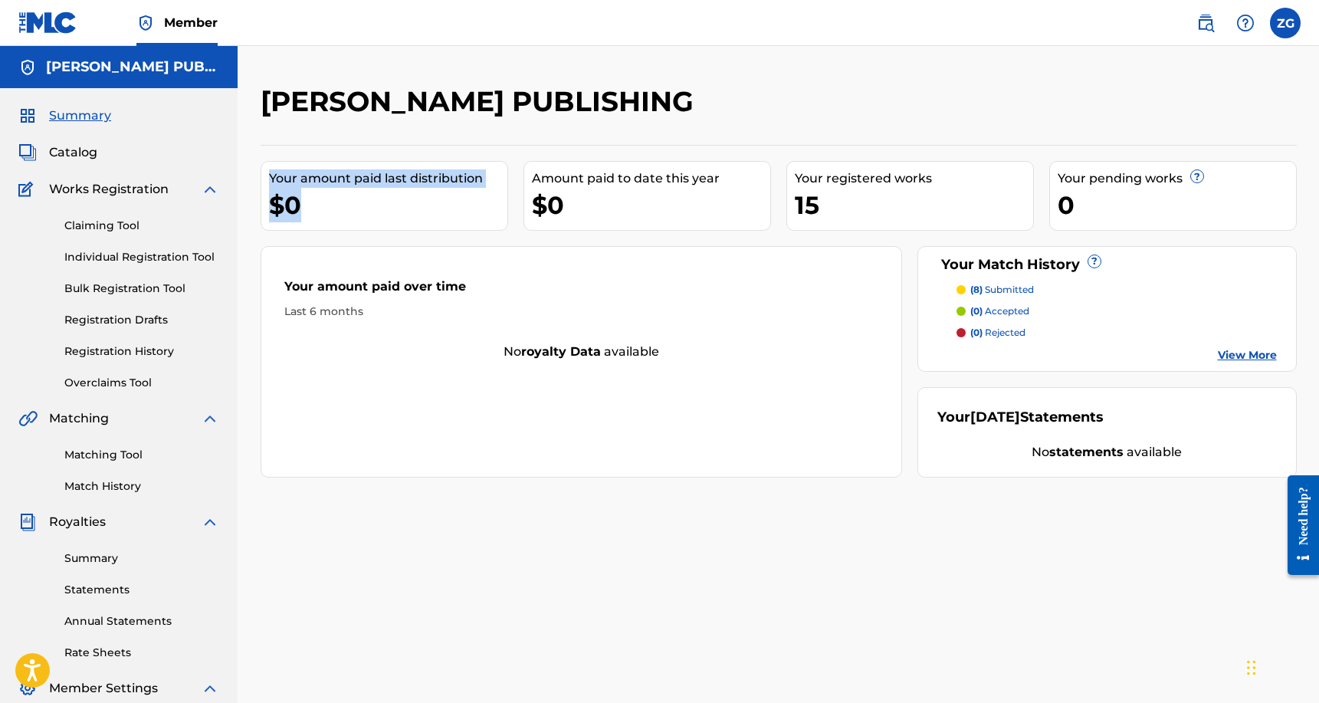
drag, startPoint x: 300, startPoint y: 202, endPoint x: 263, endPoint y: 173, distance: 46.9
click at [263, 173] on div "Your amount paid last distribution $0" at bounding box center [384, 196] width 247 height 70
click at [325, 192] on div "$0" at bounding box center [388, 205] width 238 height 34
